Goal: Information Seeking & Learning: Learn about a topic

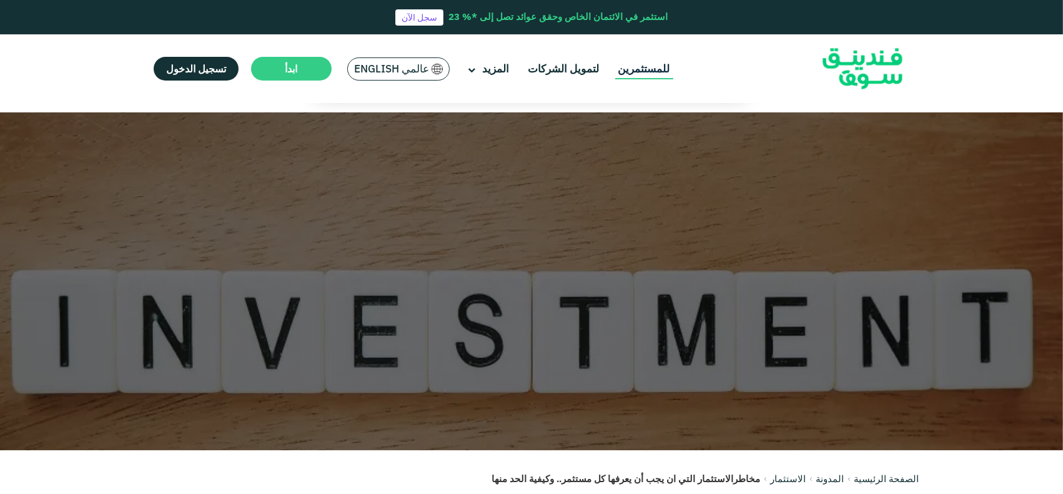
click at [622, 74] on link "للمستثمرين" at bounding box center [644, 69] width 58 height 21
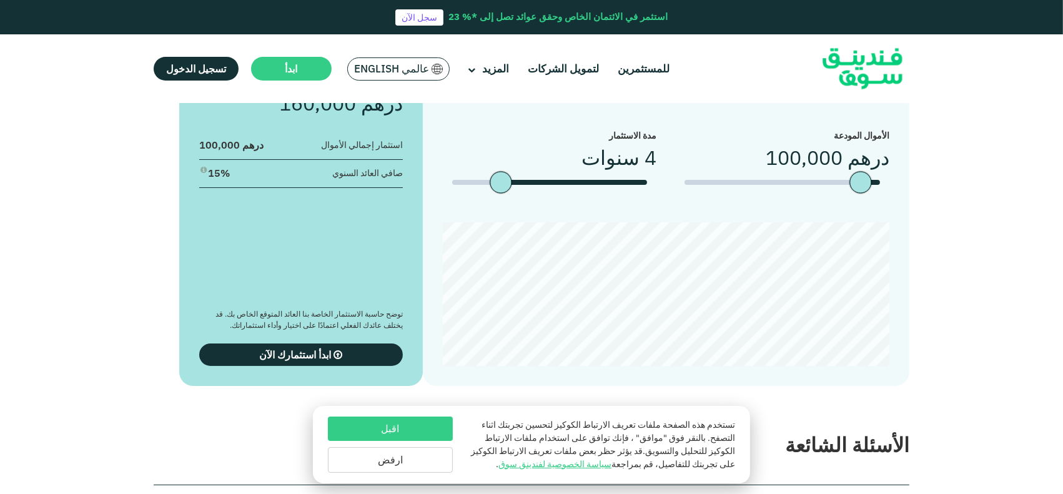
scroll to position [1187, 0]
